Goal: Task Accomplishment & Management: Manage account settings

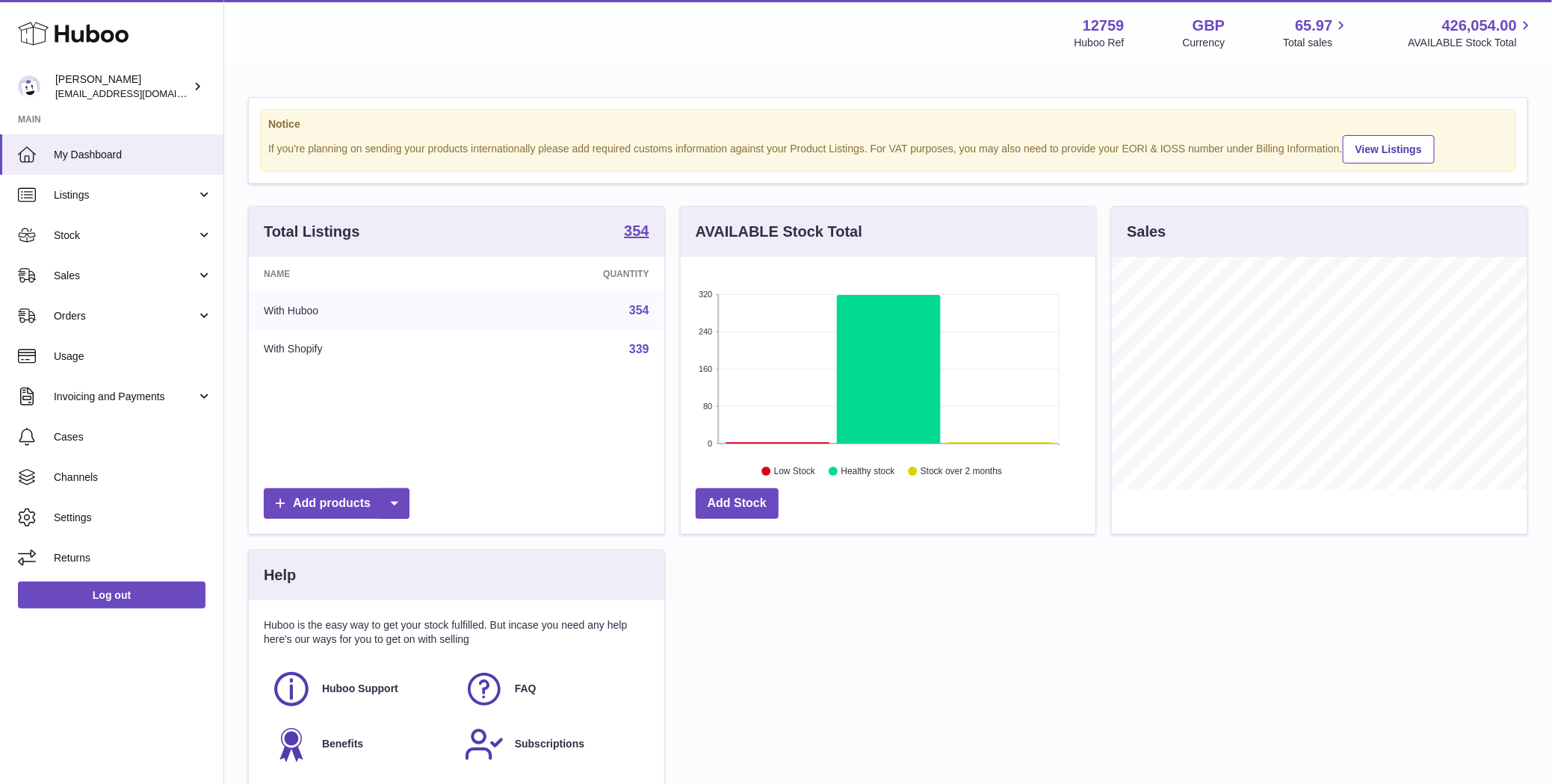
scroll to position [233, 416]
drag, startPoint x: 133, startPoint y: 288, endPoint x: 133, endPoint y: 299, distance: 11.0
click at [134, 288] on link "Sales" at bounding box center [111, 275] width 224 height 40
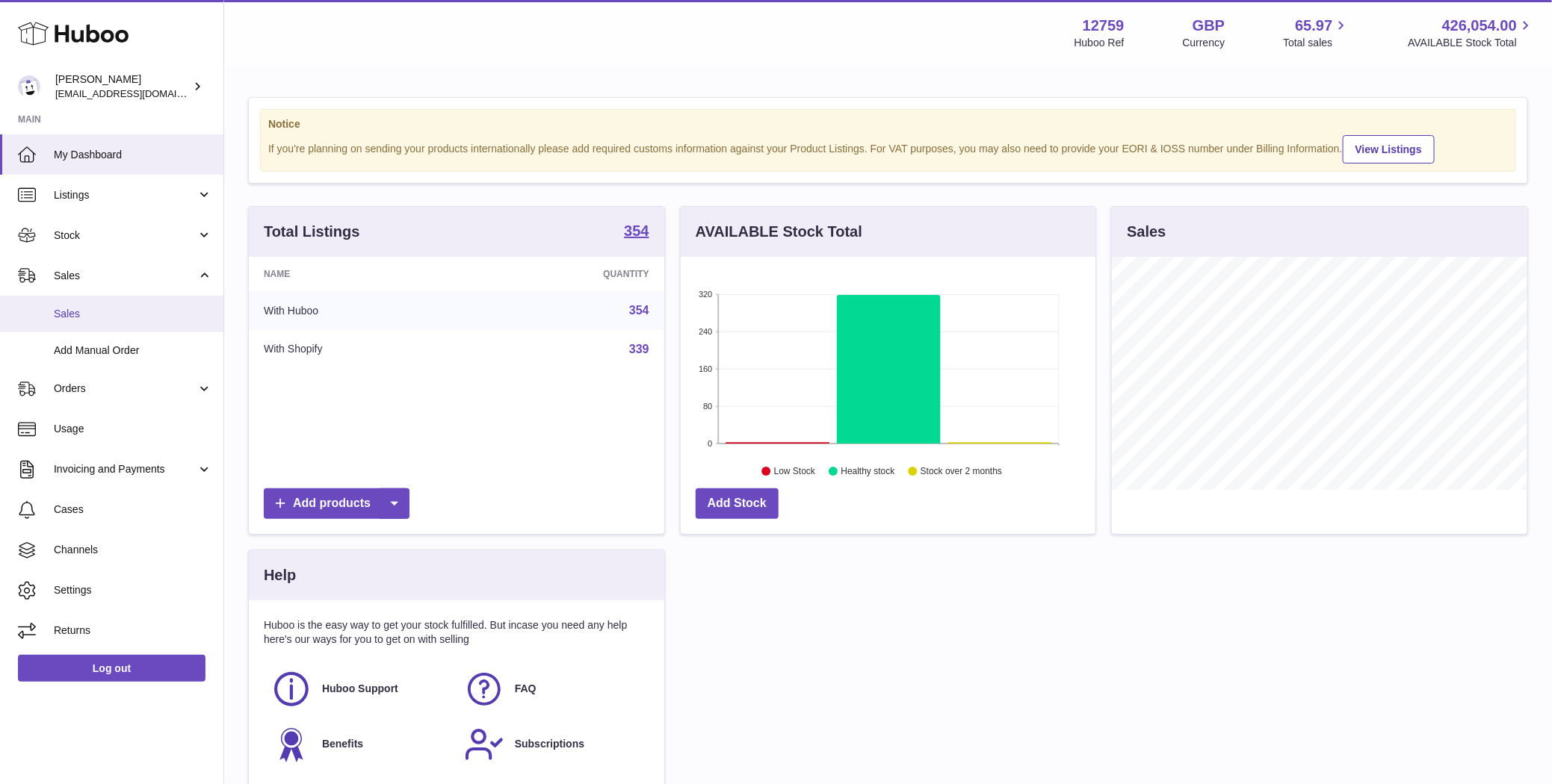
click at [129, 315] on span "Sales" at bounding box center [132, 314] width 158 height 14
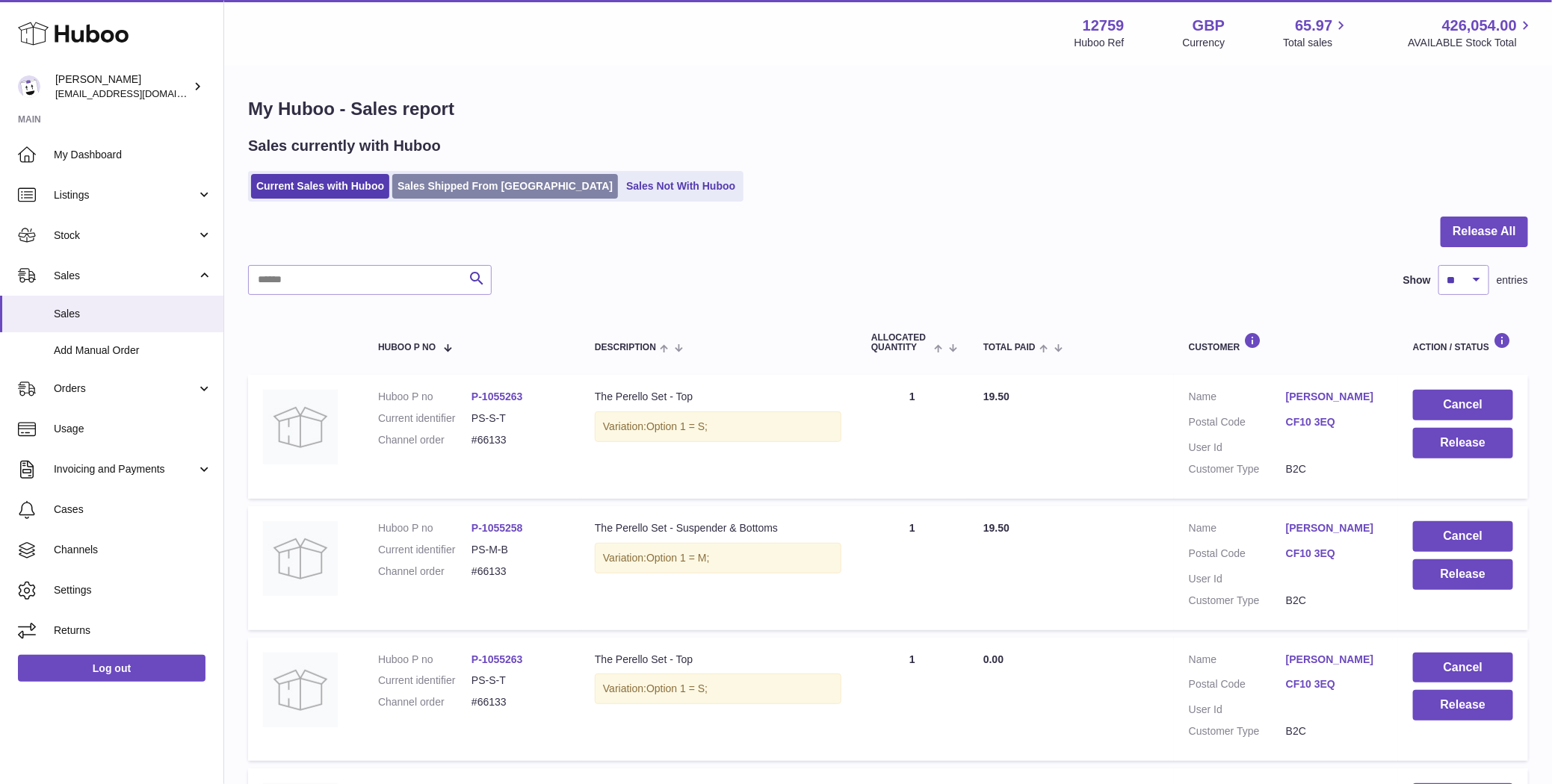
click at [498, 193] on link "Sales Shipped From [GEOGRAPHIC_DATA]" at bounding box center [505, 186] width 226 height 25
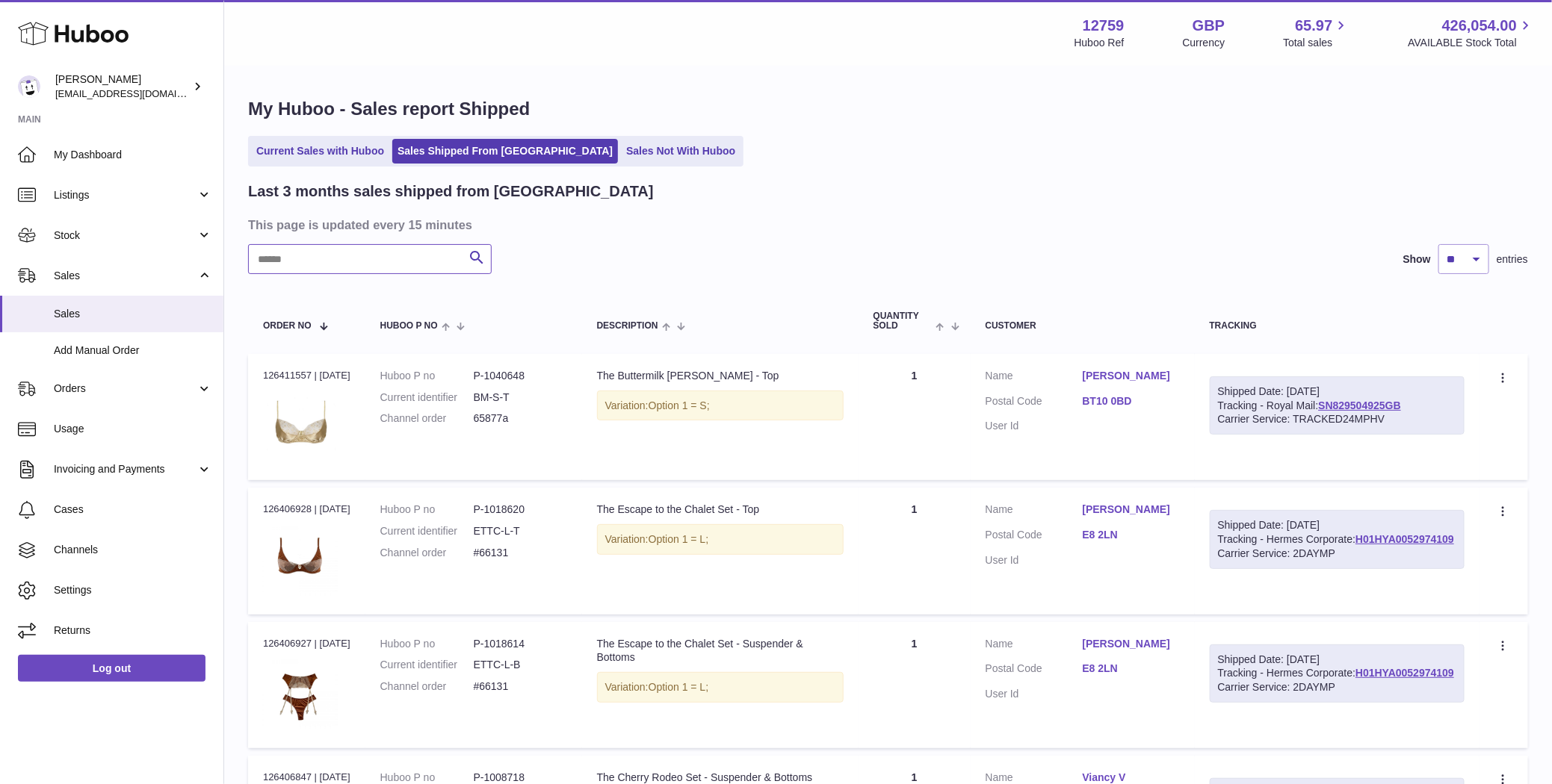
click at [430, 259] on input "text" at bounding box center [370, 259] width 244 height 30
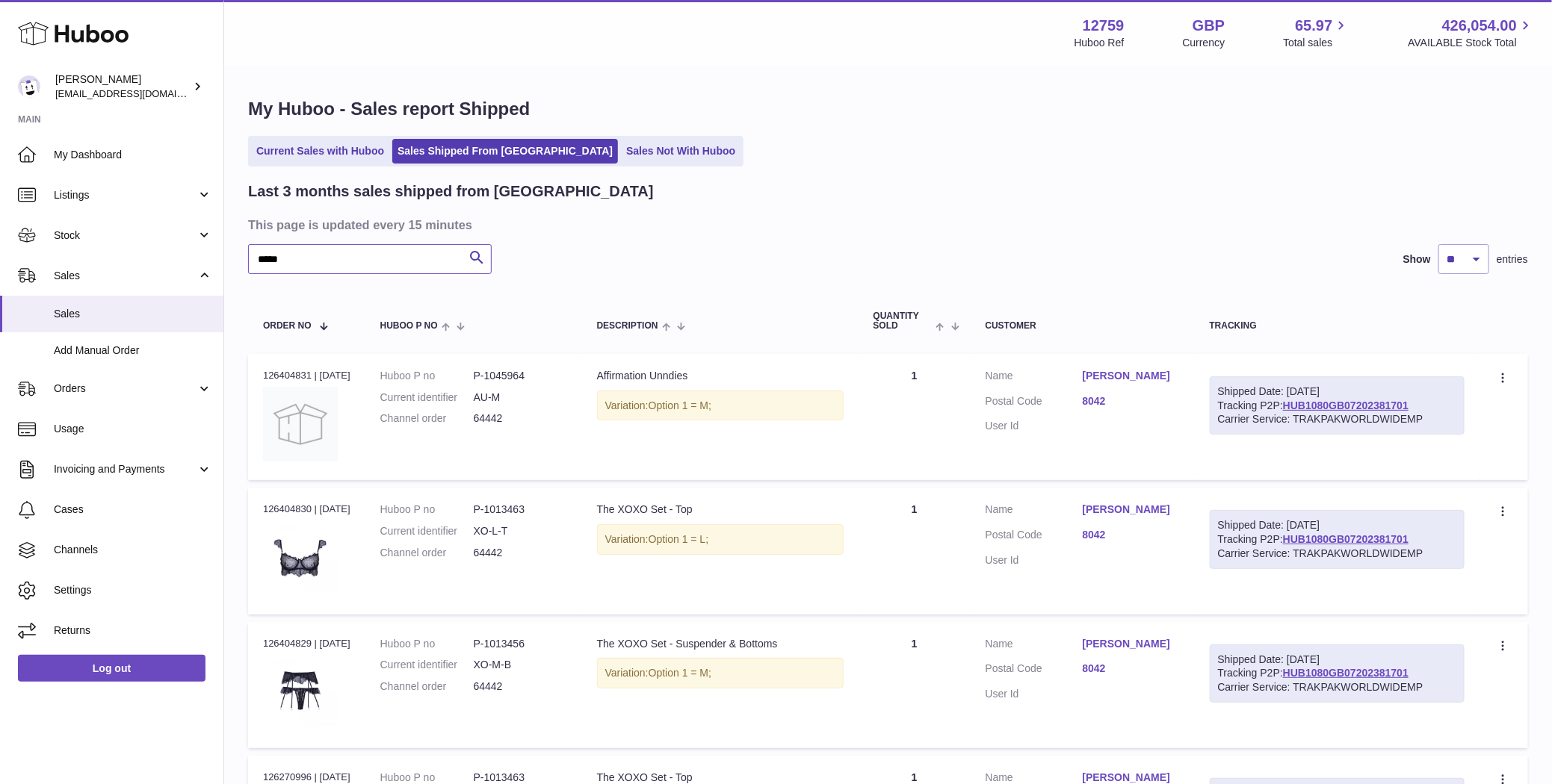
type input "*****"
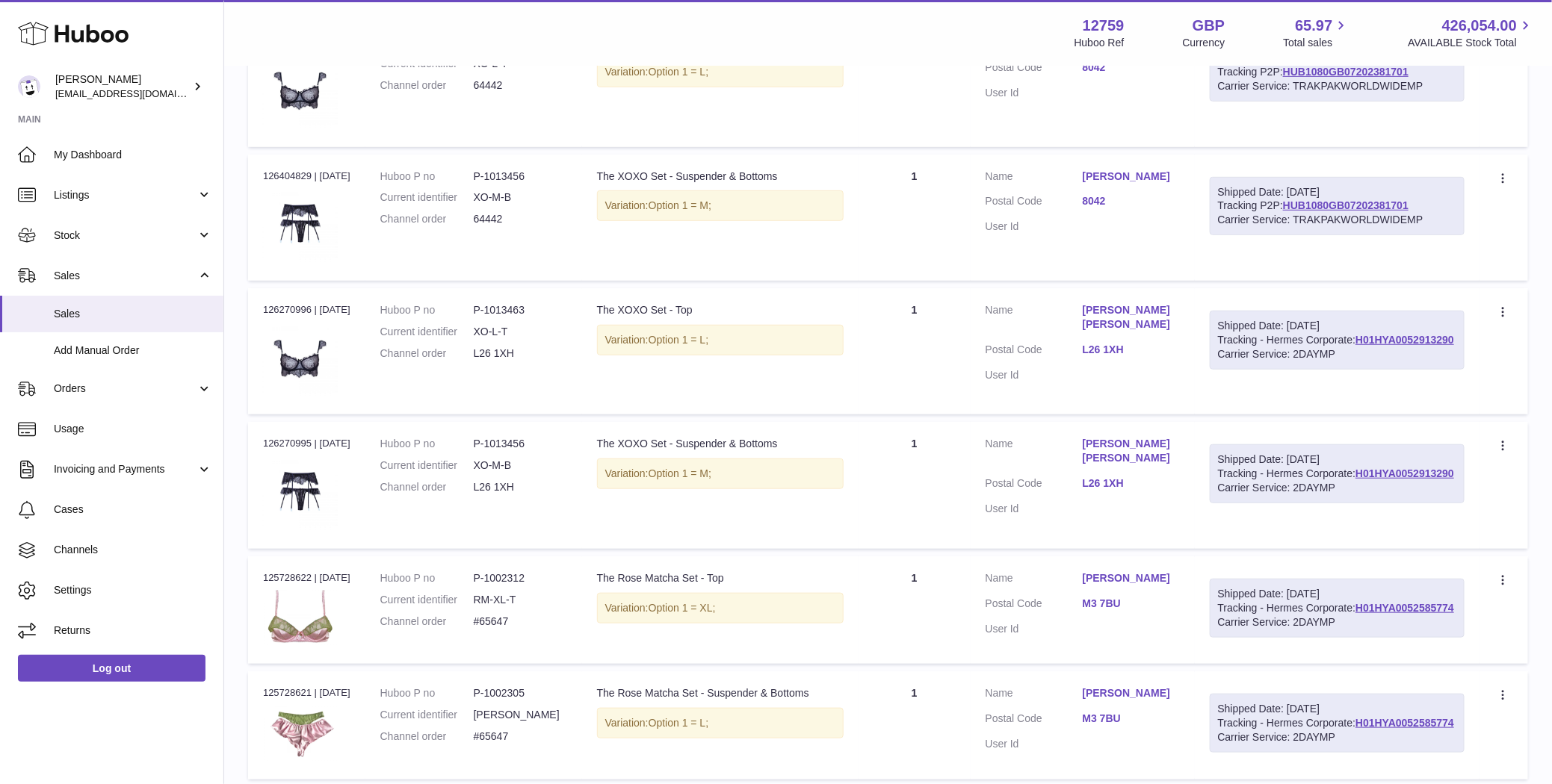
scroll to position [444, 0]
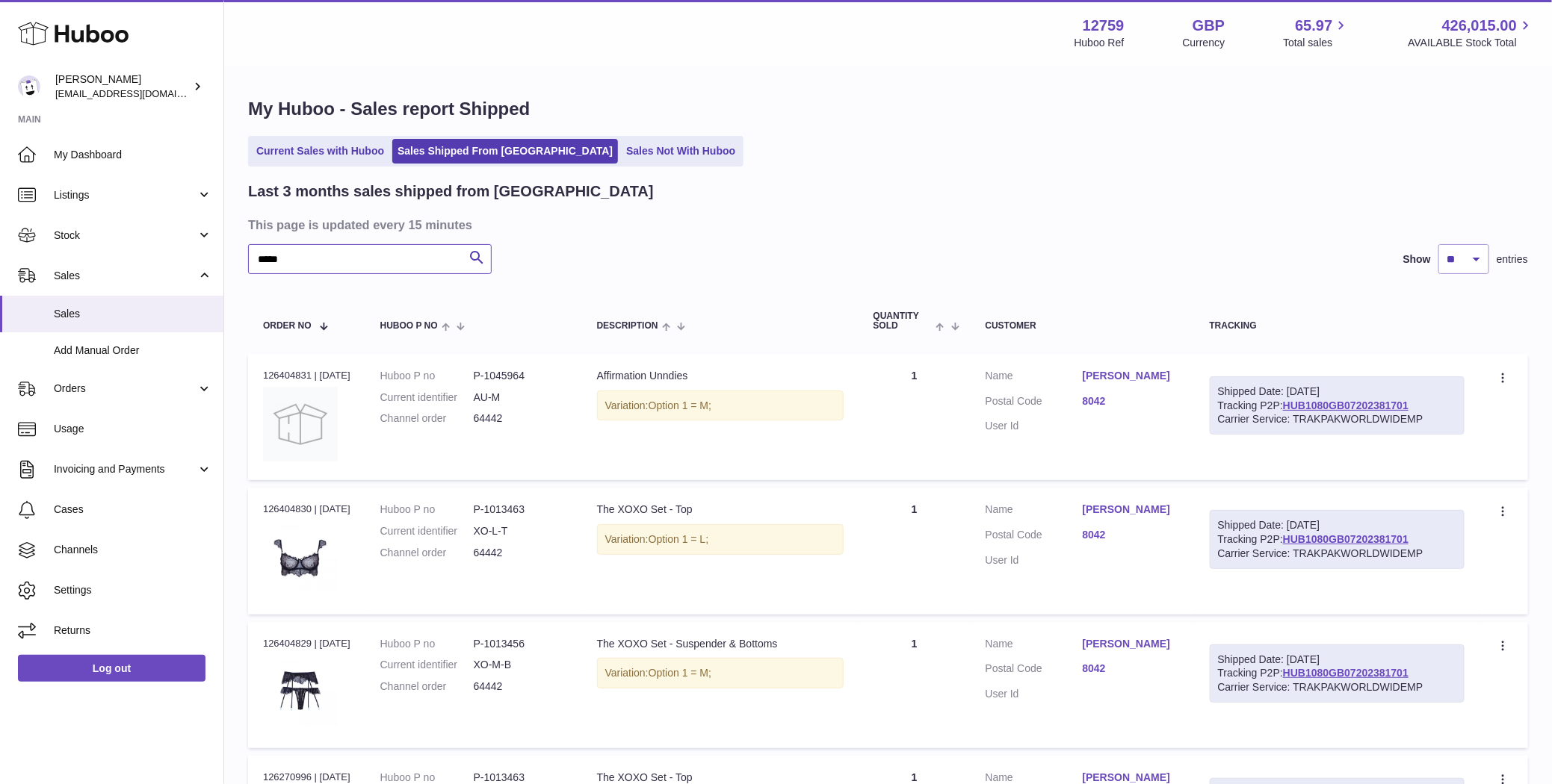
click at [413, 272] on input "*****" at bounding box center [370, 259] width 244 height 30
paste input "**********"
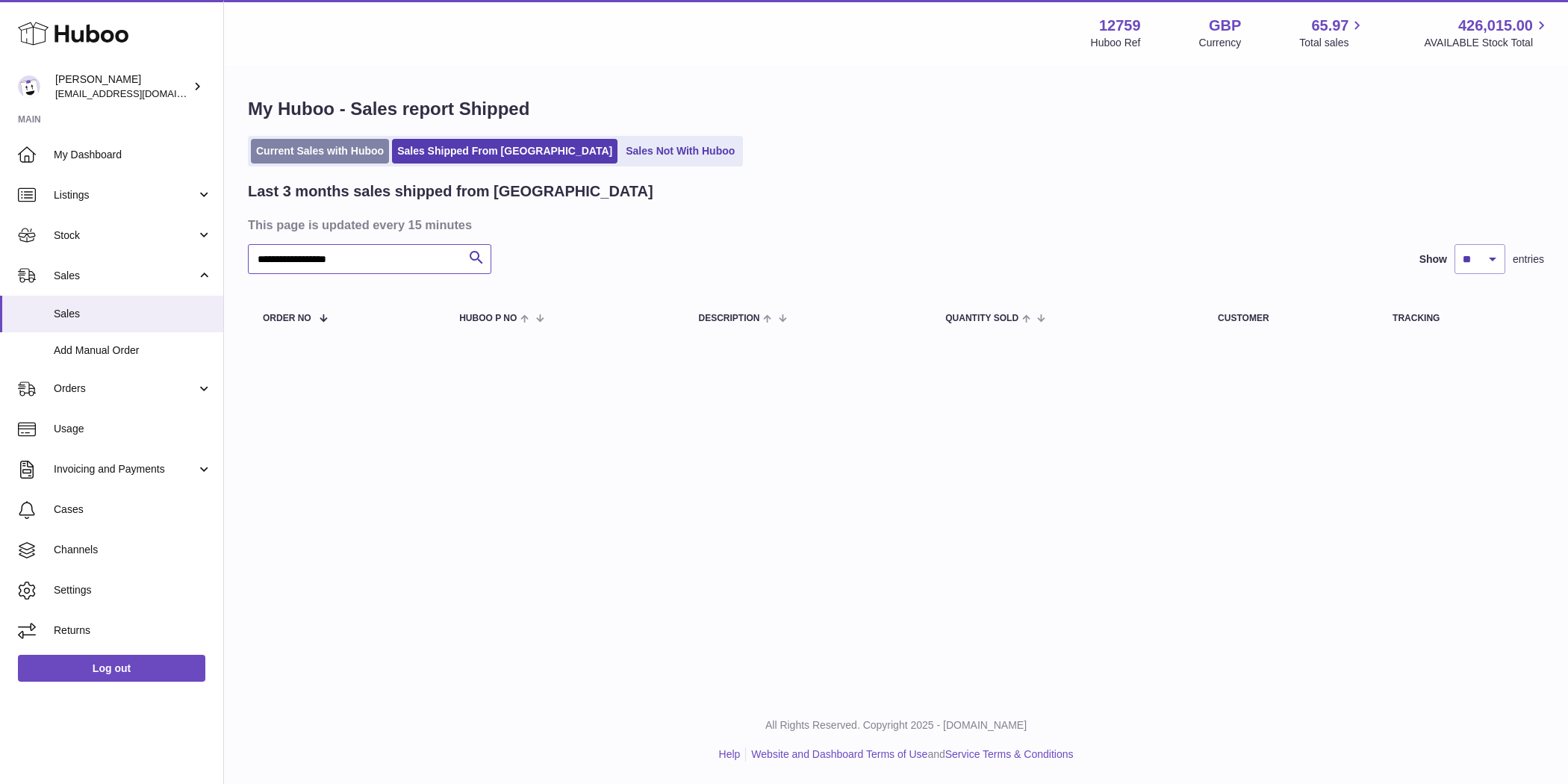
type input "**********"
click at [316, 145] on link "Current Sales with Huboo" at bounding box center [320, 152] width 138 height 25
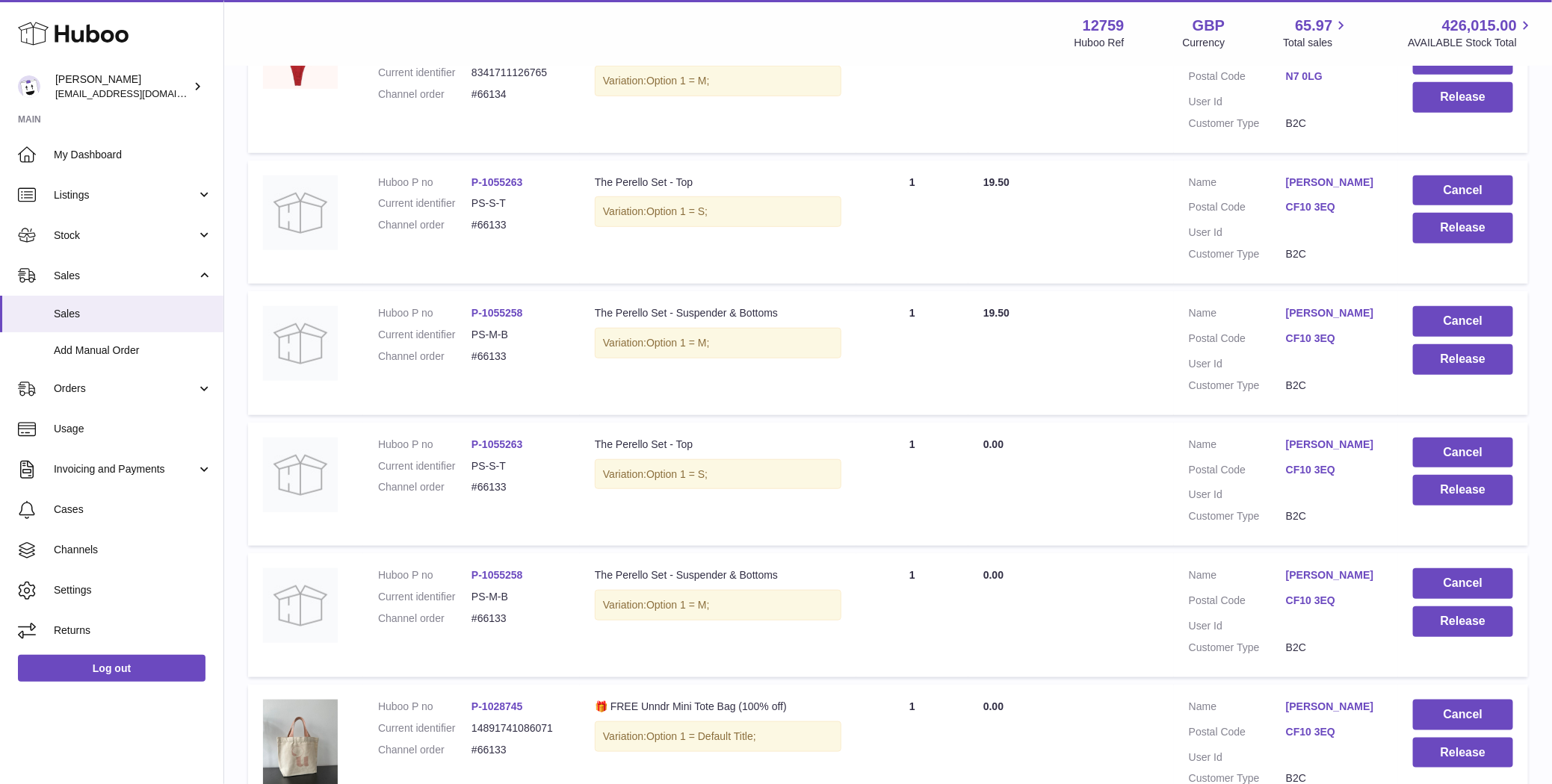
scroll to position [416, 0]
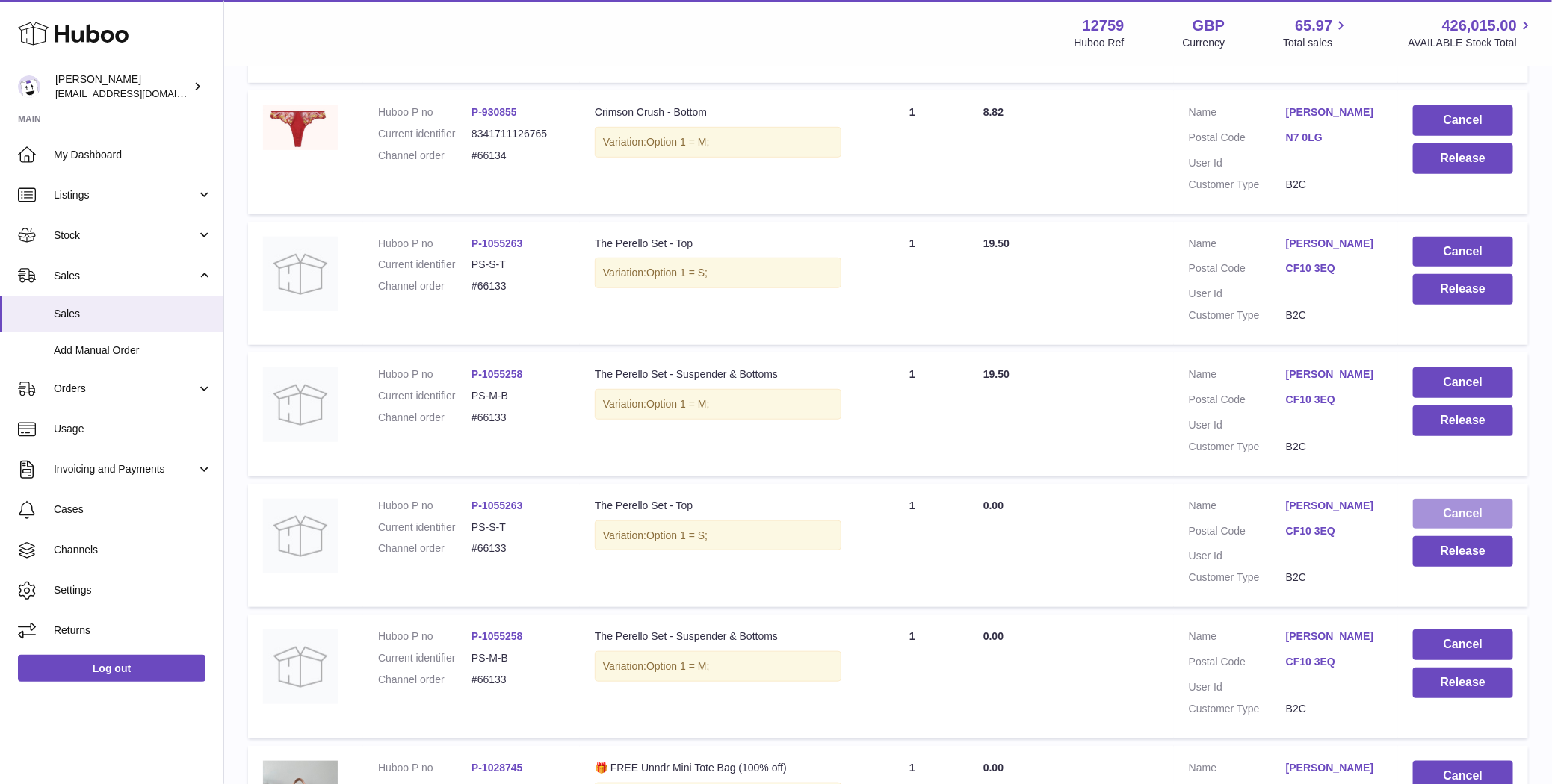
click at [1463, 504] on button "Cancel" at bounding box center [1463, 514] width 100 height 31
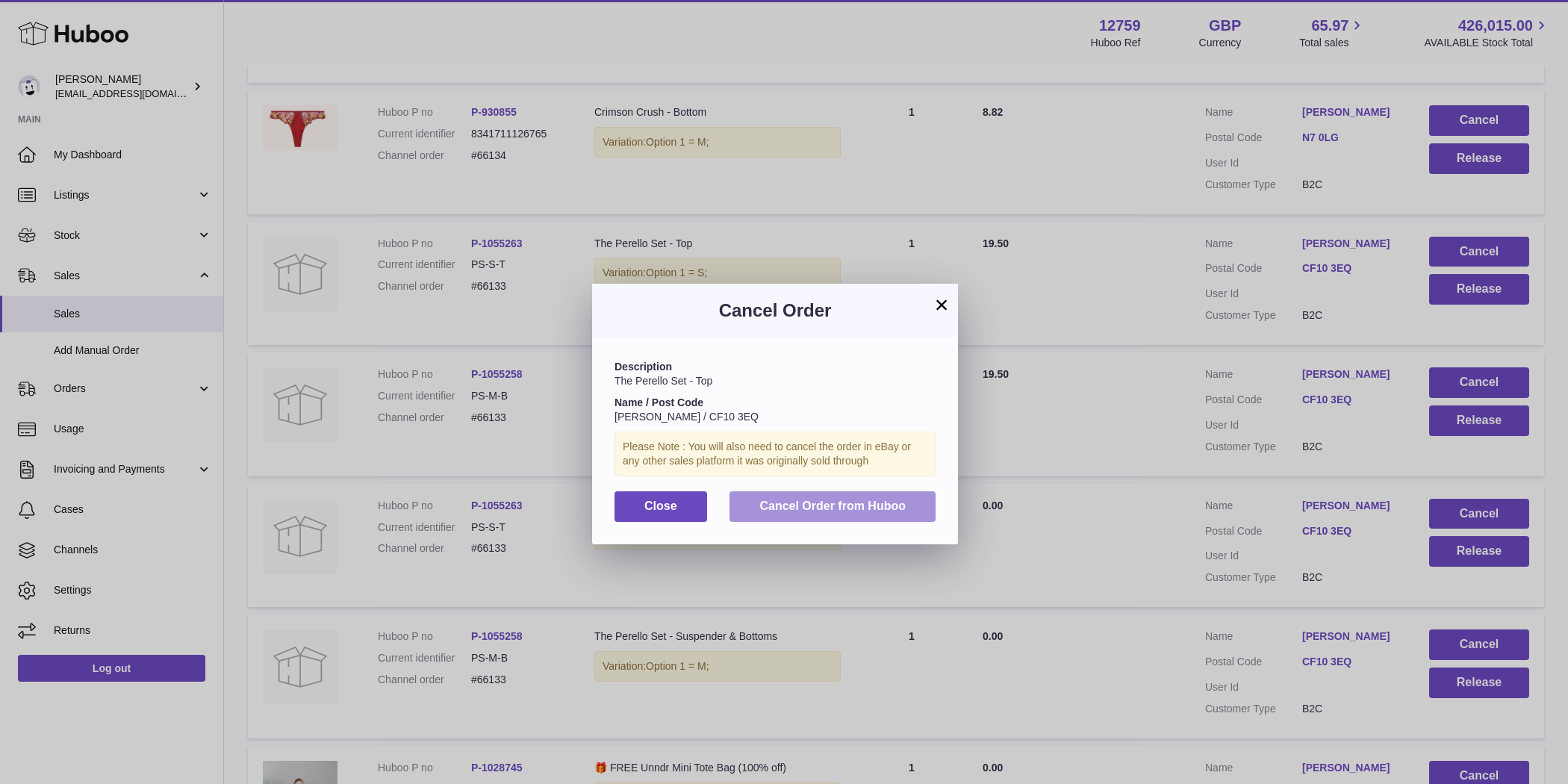
click at [834, 497] on button "Cancel Order from Huboo" at bounding box center [832, 507] width 206 height 31
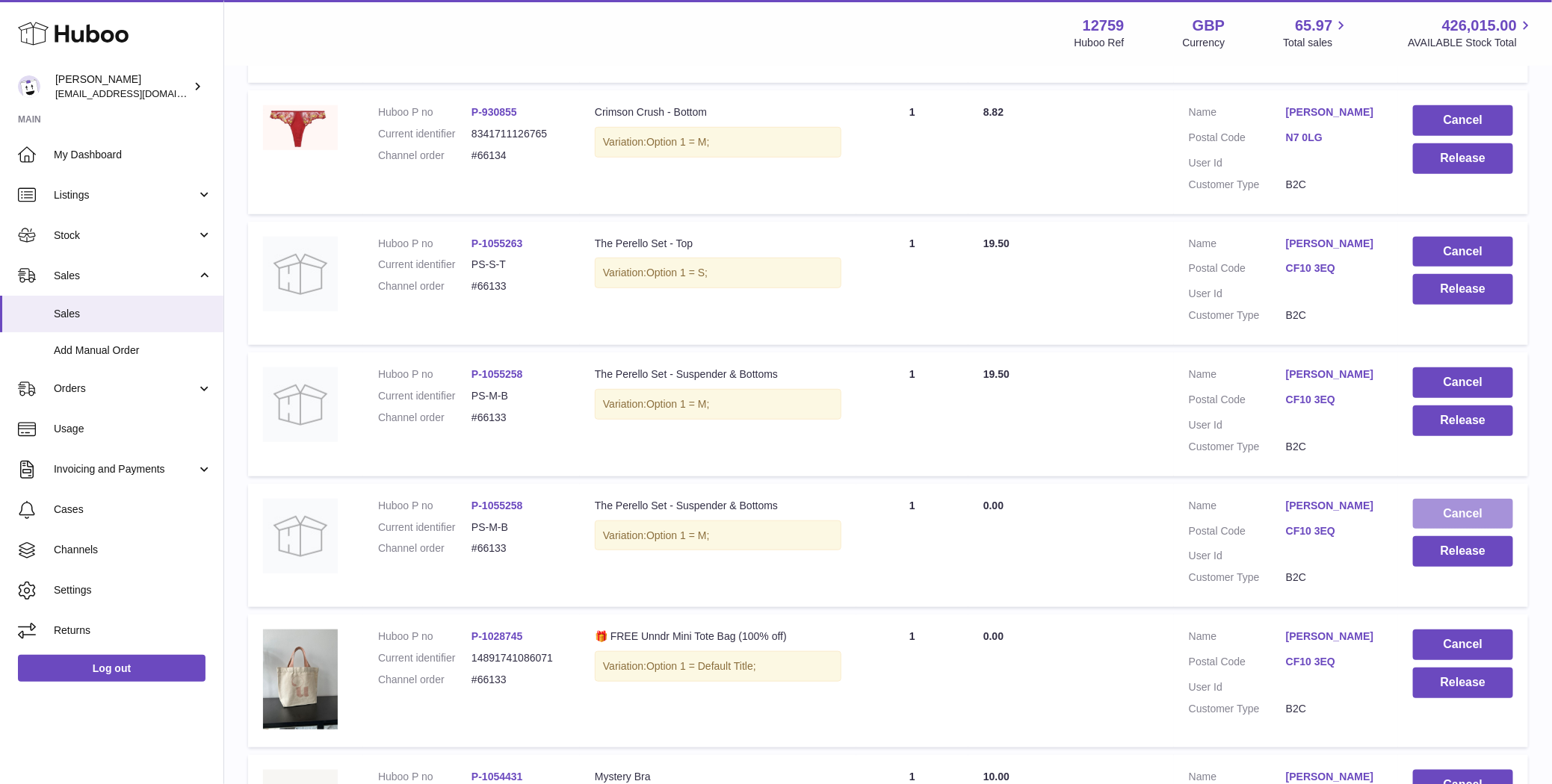
click at [1458, 508] on button "Cancel" at bounding box center [1463, 514] width 100 height 31
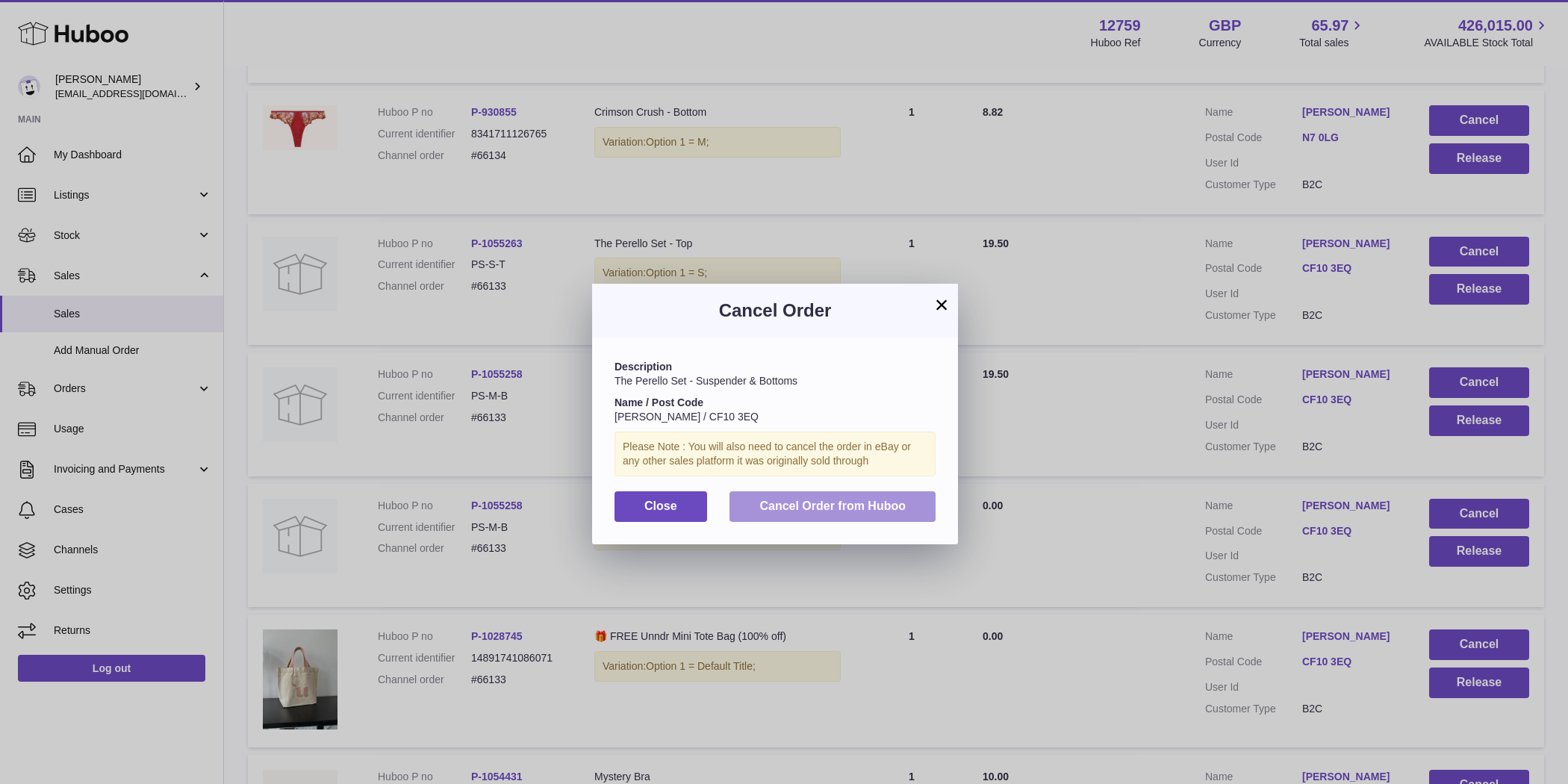
click at [889, 509] on span "Cancel Order from Huboo" at bounding box center [832, 506] width 147 height 12
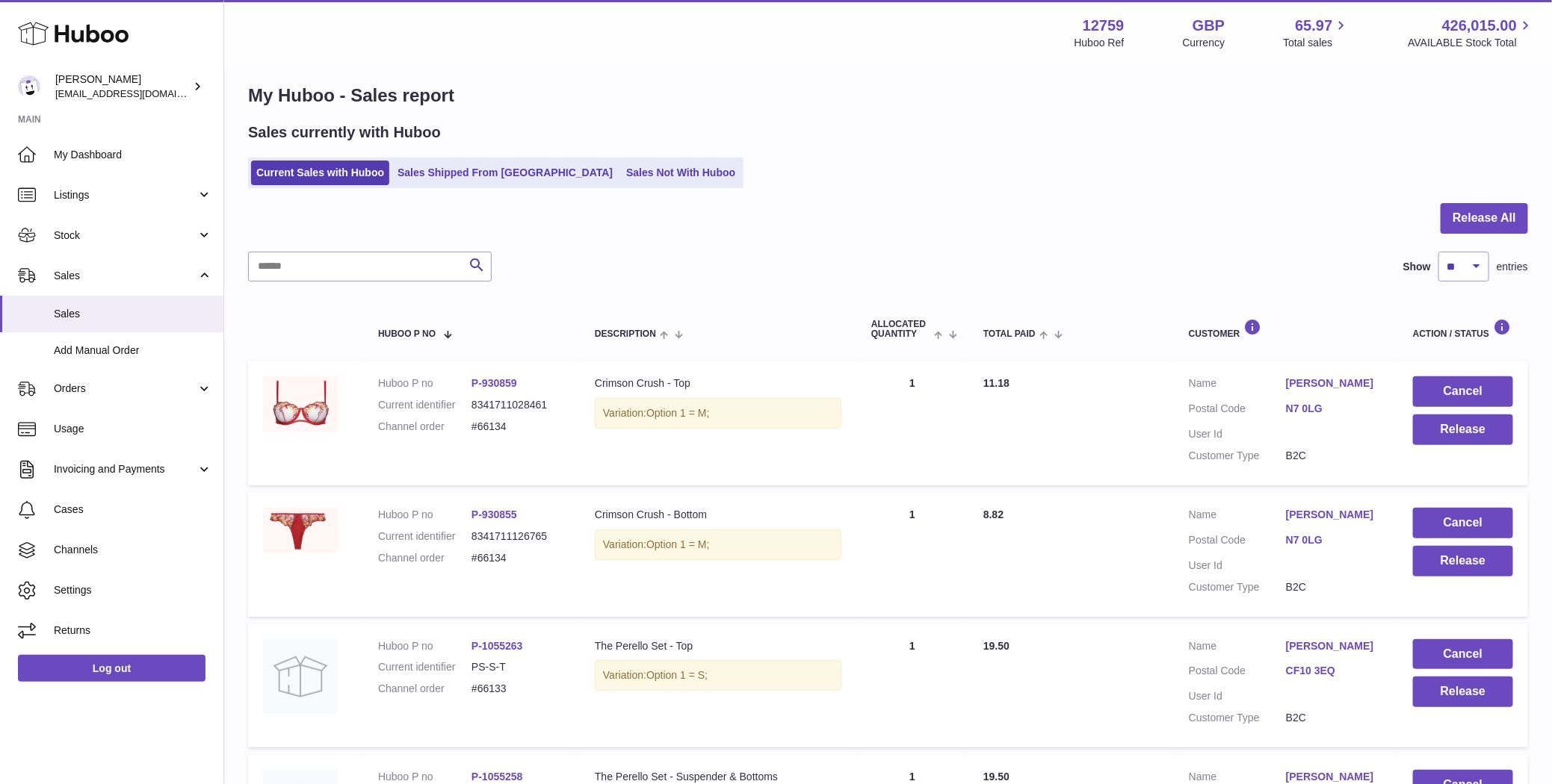
scroll to position [0, 0]
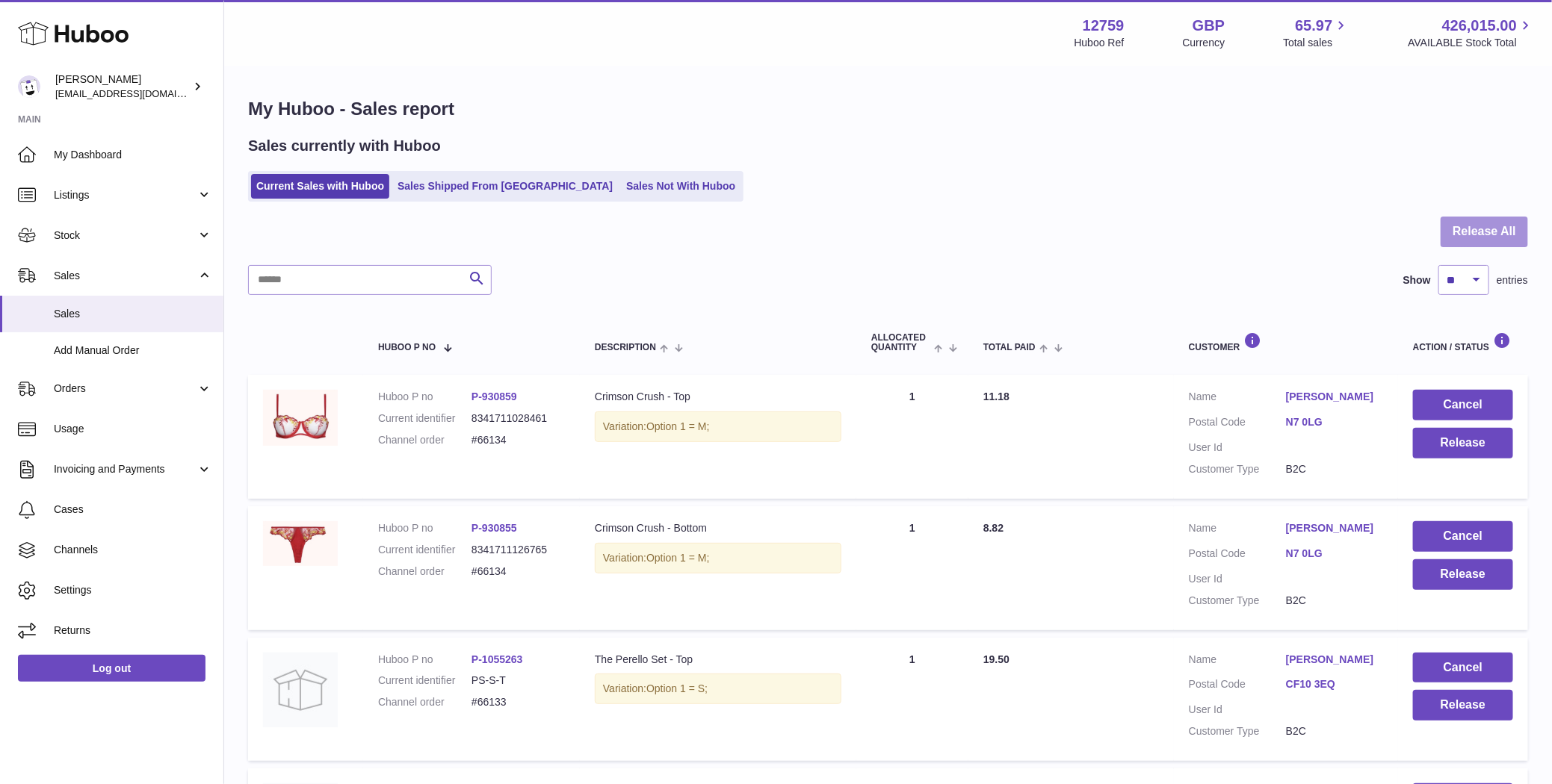
click at [1479, 231] on button "Release All" at bounding box center [1484, 232] width 87 height 31
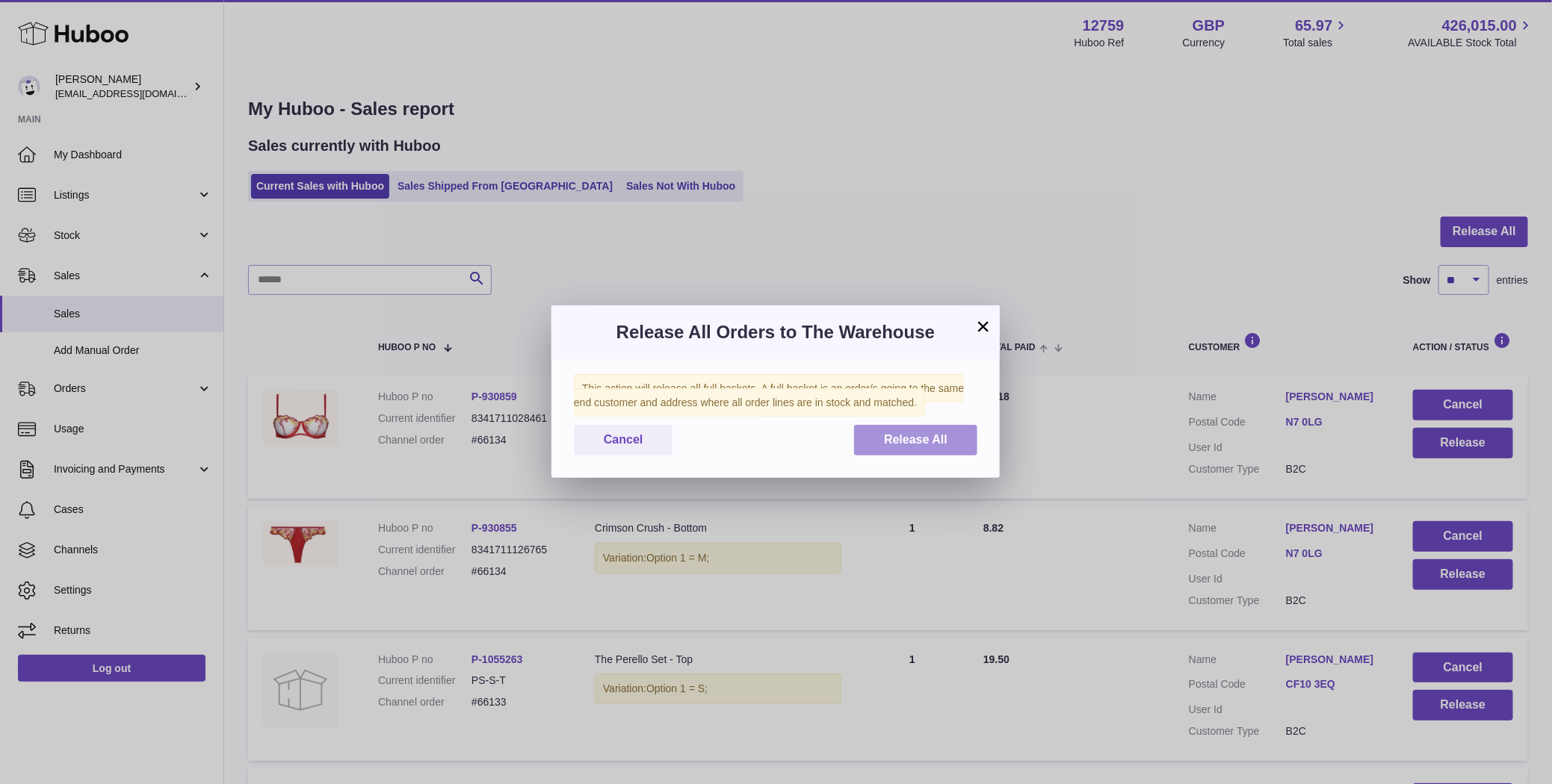
click at [901, 443] on span "Release All" at bounding box center [916, 440] width 63 height 12
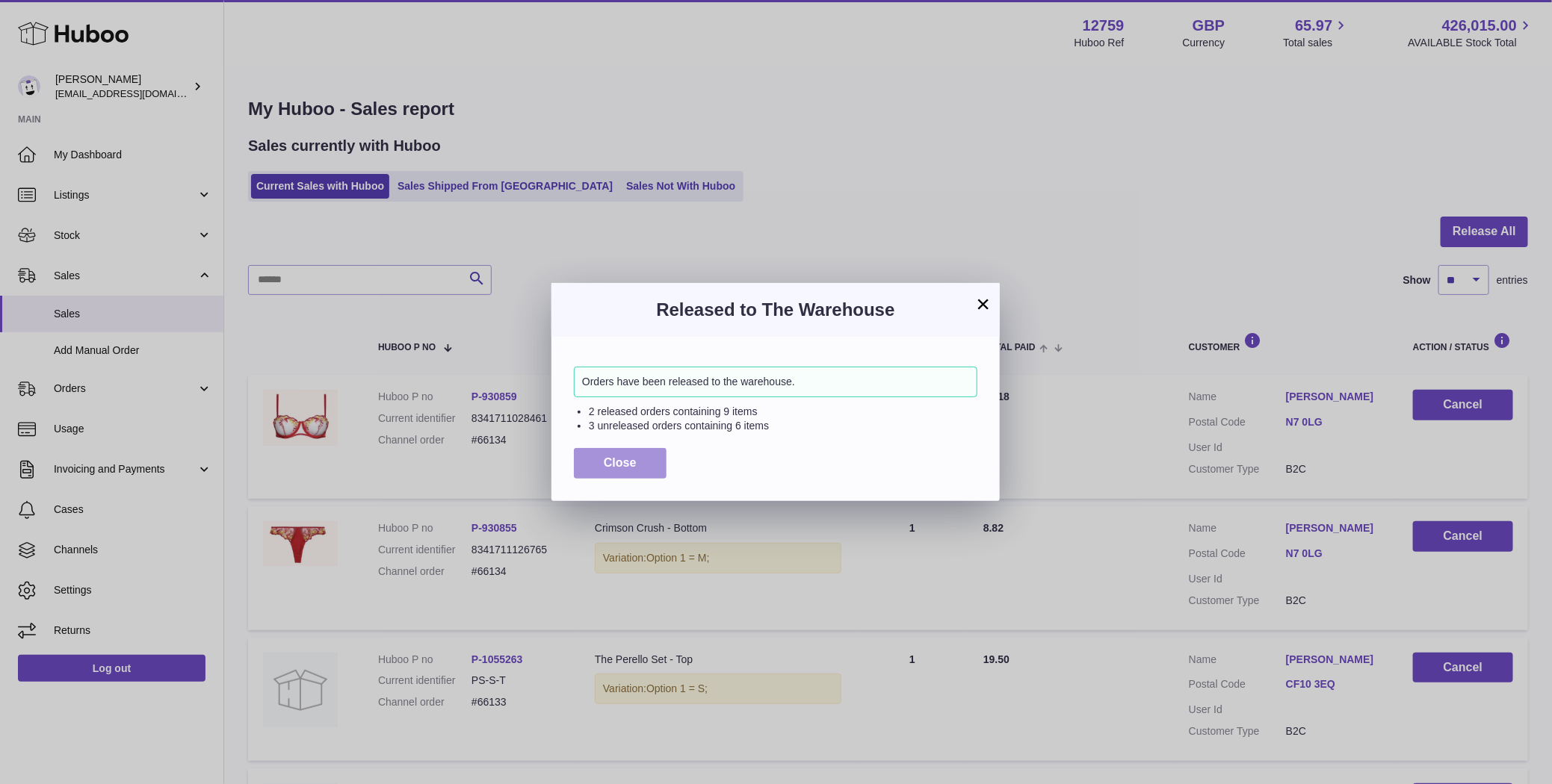
click at [612, 458] on span "Close" at bounding box center [620, 463] width 33 height 12
